Goal: Book appointment/travel/reservation

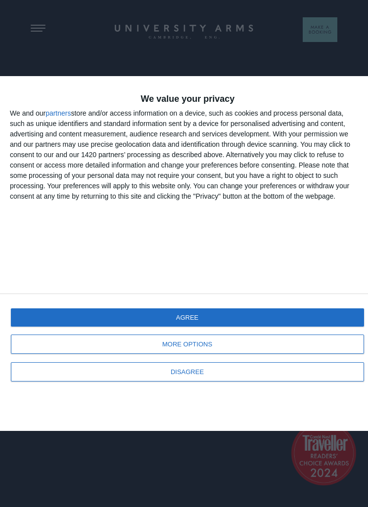
click at [205, 321] on button "AGREE" at bounding box center [187, 317] width 353 height 18
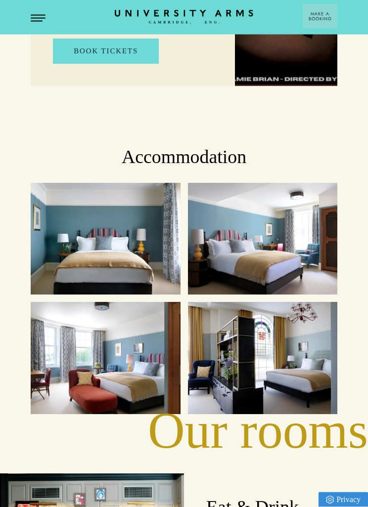
scroll to position [1076, 0]
click at [297, 381] on div "Suites" at bounding box center [263, 358] width 150 height 112
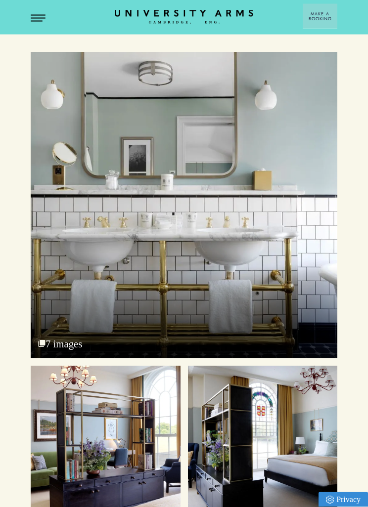
scroll to position [3187, 0]
click at [43, 21] on button "Open Menu" at bounding box center [38, 19] width 15 height 8
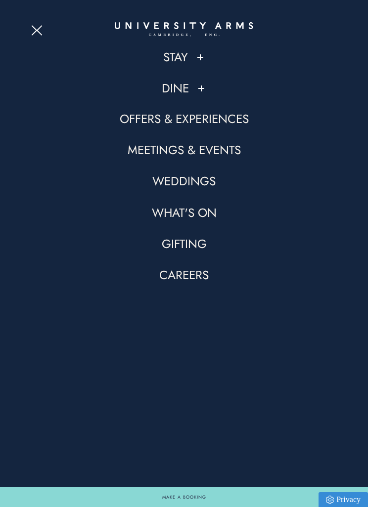
click at [182, 59] on link "Stay" at bounding box center [175, 57] width 25 height 16
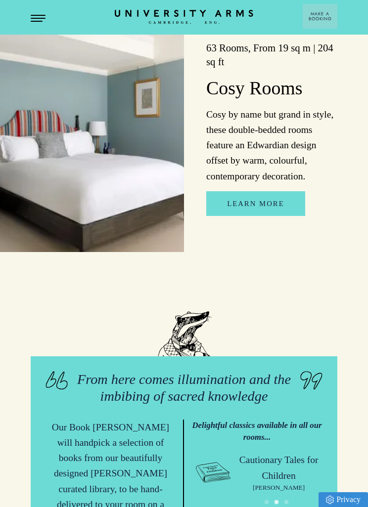
scroll to position [1812, 0]
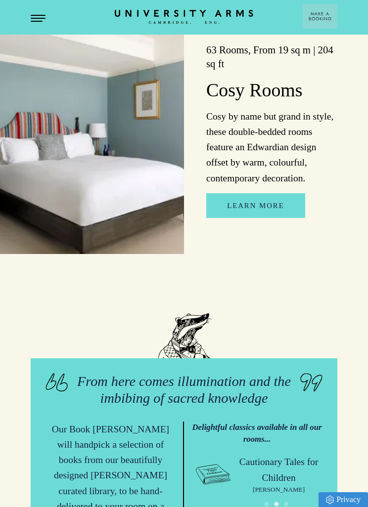
click at [266, 210] on link "Learn More" at bounding box center [255, 205] width 98 height 25
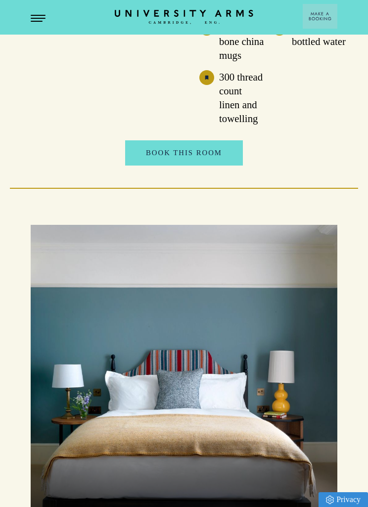
scroll to position [1209, 0]
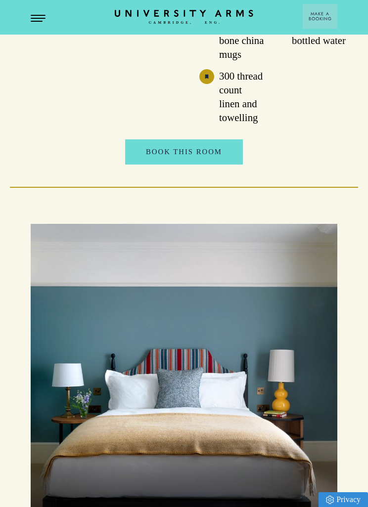
click at [210, 164] on link "Book This Room" at bounding box center [184, 151] width 118 height 25
